Goal: Communication & Community: Share content

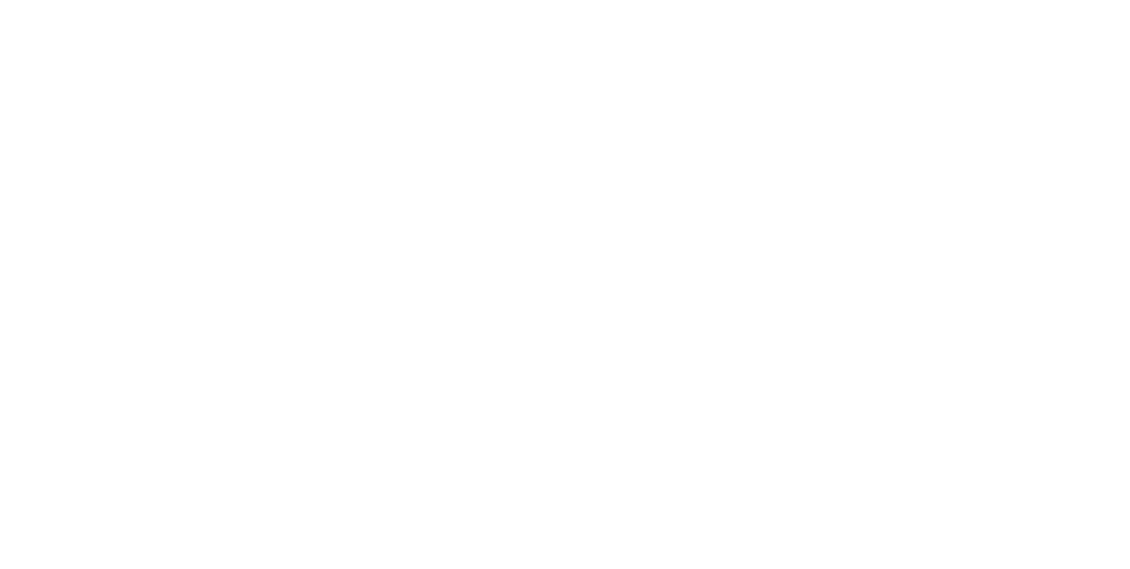
click at [185, 157] on div "Collaborate" at bounding box center [150, 155] width 70 height 16
click at [795, 529] on div at bounding box center [568, 519] width 453 height 19
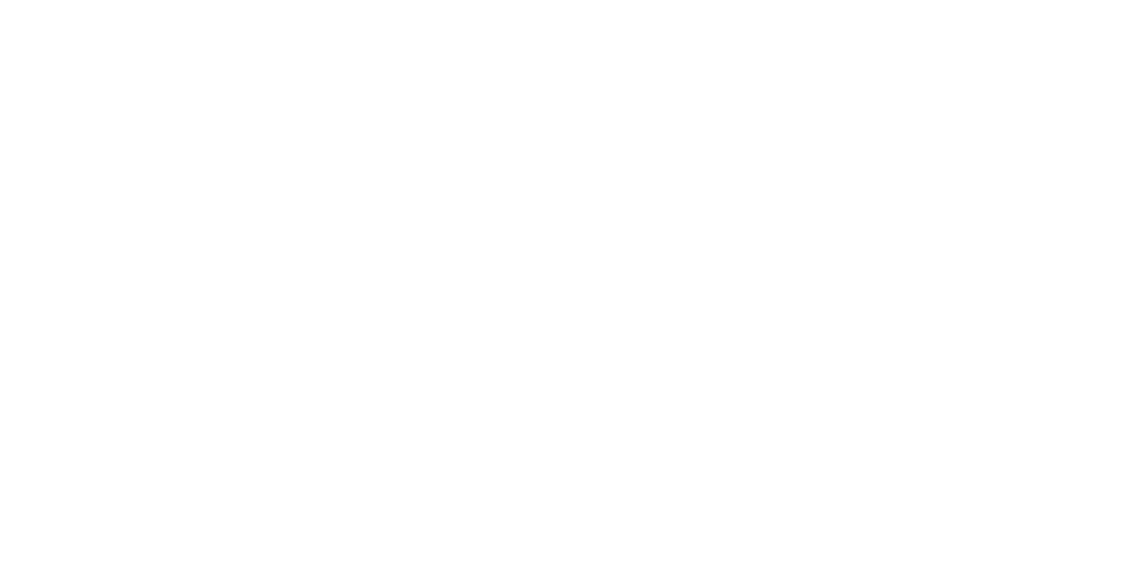
click at [993, 532] on button "Send" at bounding box center [958, 519] width 70 height 26
click at [945, 97] on button "Close" at bounding box center [912, 98] width 64 height 28
